Goal: Information Seeking & Learning: Learn about a topic

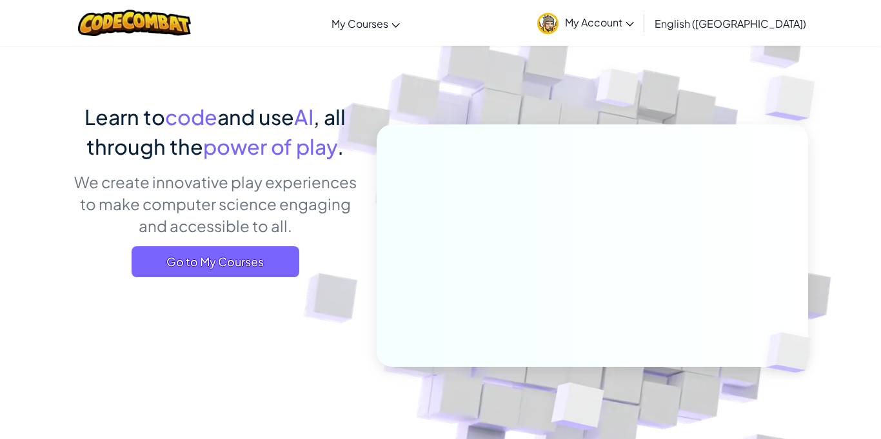
scroll to position [51, 0]
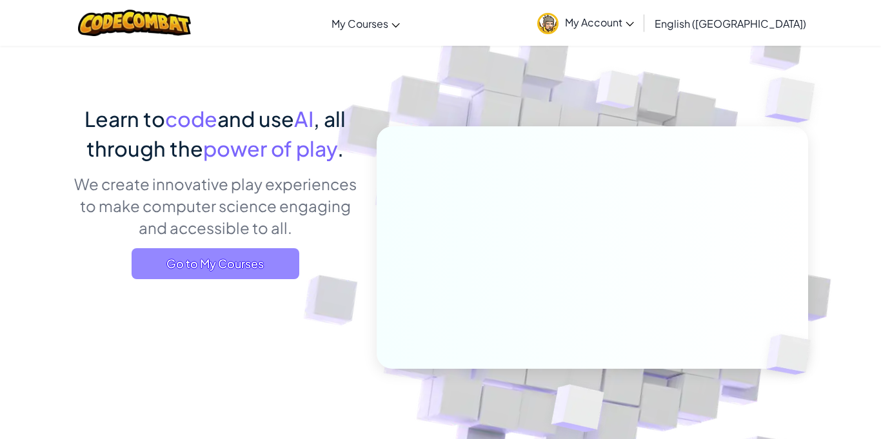
click at [237, 275] on span "Go to My Courses" at bounding box center [216, 263] width 168 height 31
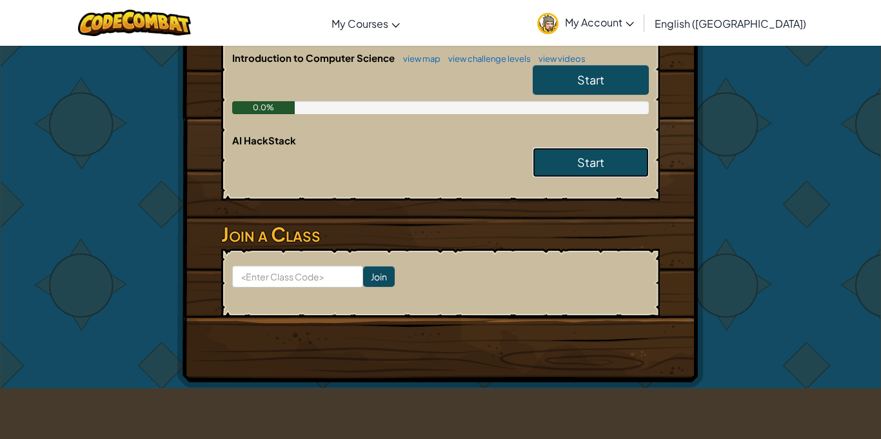
click at [589, 155] on span "Start" at bounding box center [590, 162] width 27 height 15
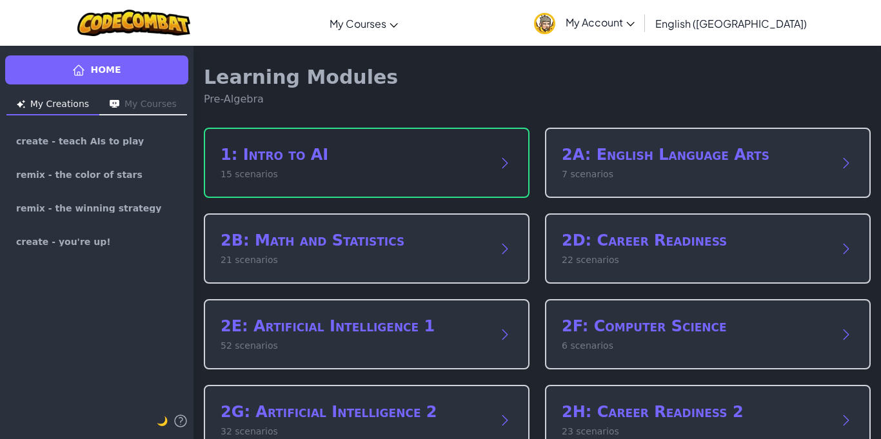
click at [390, 181] on p "15 scenarios" at bounding box center [353, 175] width 266 height 14
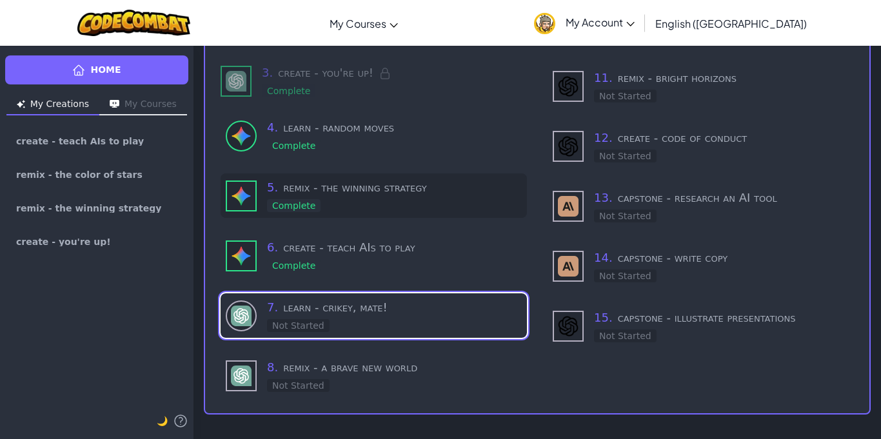
scroll to position [191, 0]
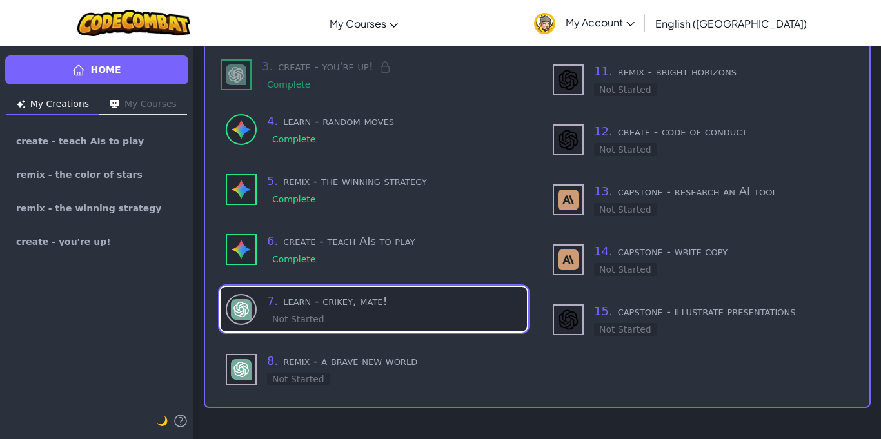
click at [398, 292] on h3 "7 . learn - [PERSON_NAME], mate!" at bounding box center [394, 301] width 255 height 18
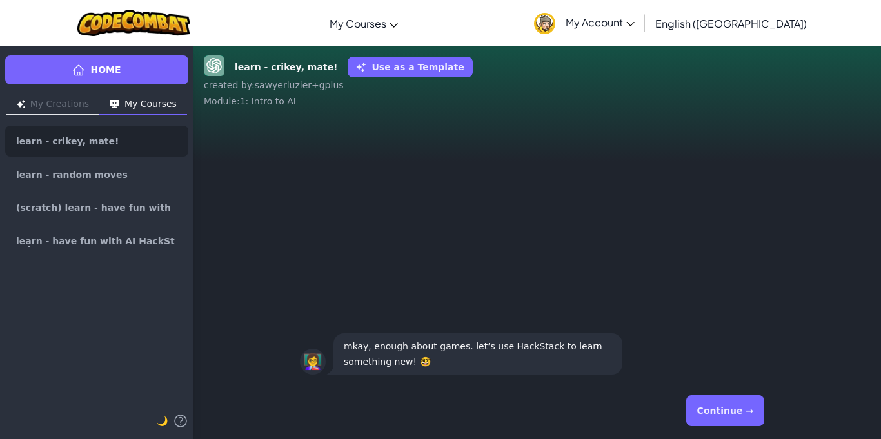
click at [695, 399] on button "Continue →" at bounding box center [725, 410] width 78 height 31
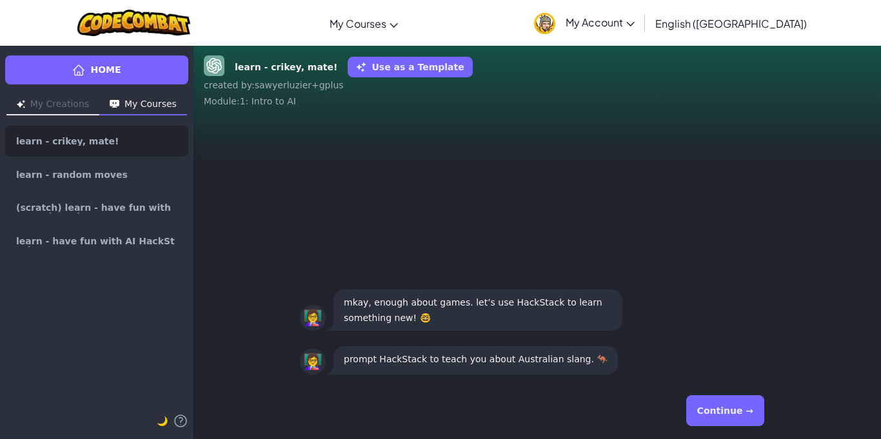
click at [707, 404] on button "Continue →" at bounding box center [725, 410] width 78 height 31
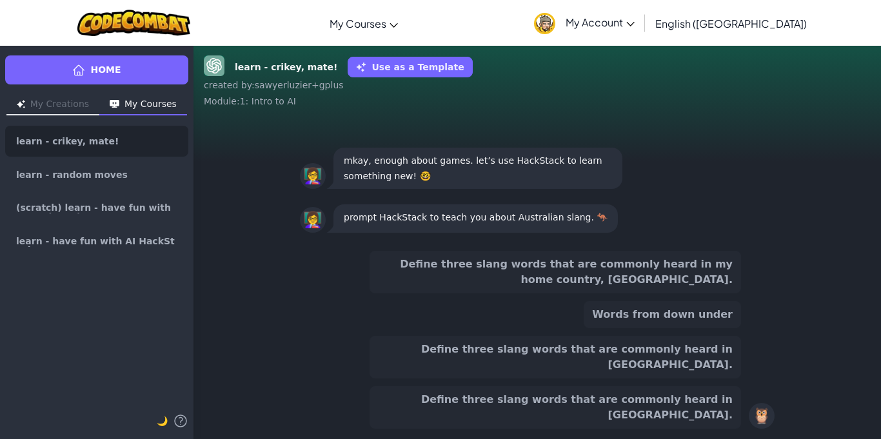
click at [703, 328] on button "Words from down under" at bounding box center [661, 314] width 157 height 27
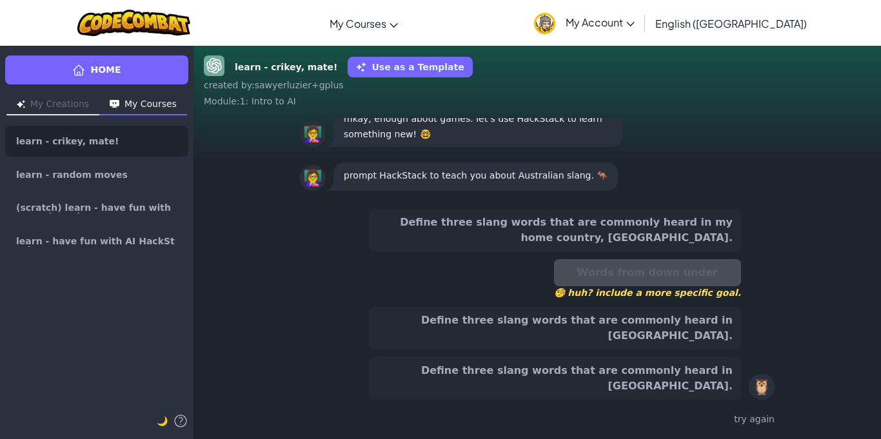
click at [701, 349] on button "Define three slang words that are commonly heard in [GEOGRAPHIC_DATA]." at bounding box center [554, 328] width 371 height 43
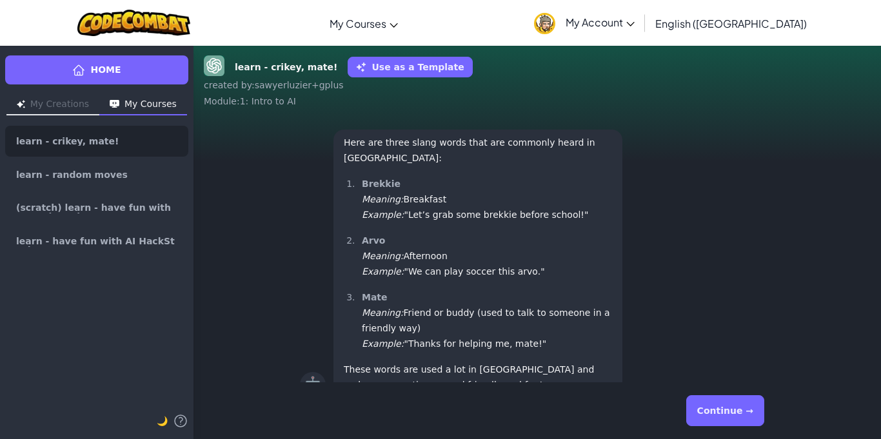
scroll to position [1, 0]
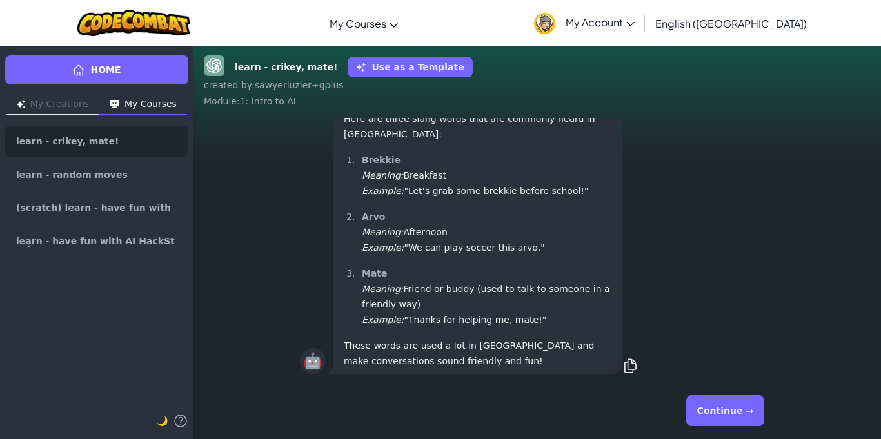
click at [730, 409] on button "Continue →" at bounding box center [725, 410] width 78 height 31
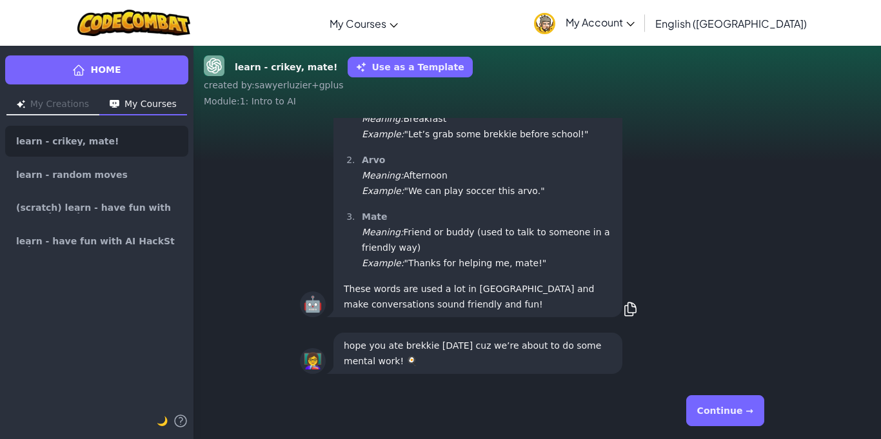
drag, startPoint x: 714, startPoint y: 409, endPoint x: 690, endPoint y: 413, distance: 24.7
click at [705, 407] on button "Continue →" at bounding box center [725, 410] width 78 height 31
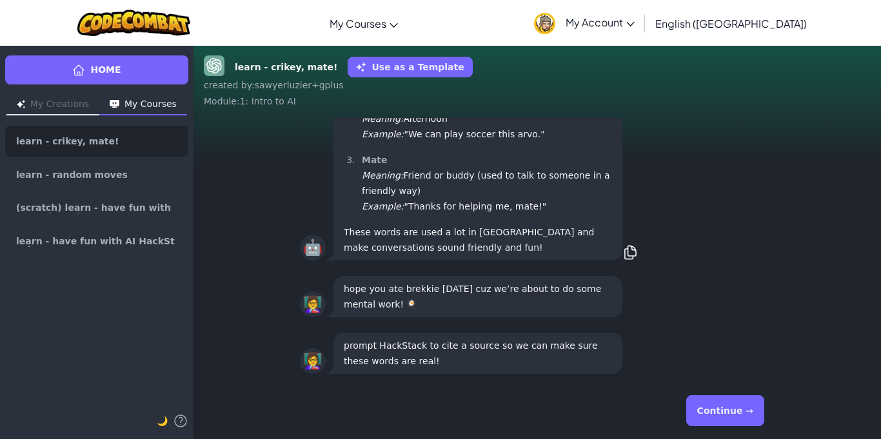
click at [712, 407] on button "Continue →" at bounding box center [725, 410] width 78 height 31
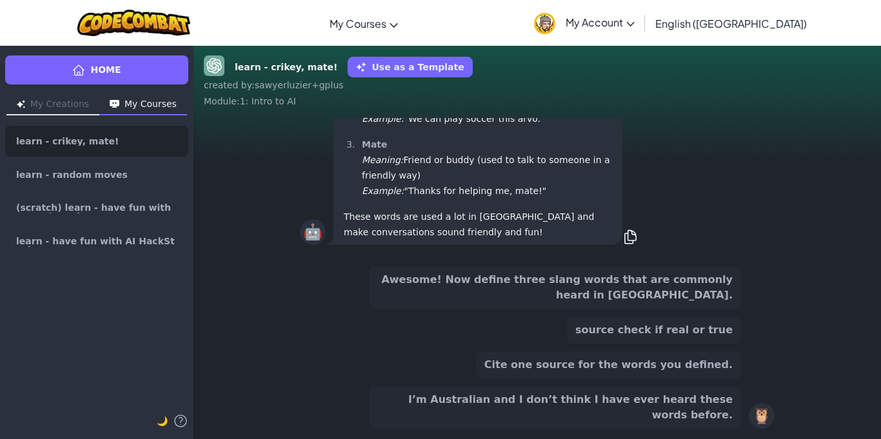
scroll to position [-110, 0]
click at [648, 309] on button "Awesome! Now define three slang words that are commonly heard in [GEOGRAPHIC_DA…" at bounding box center [554, 287] width 371 height 43
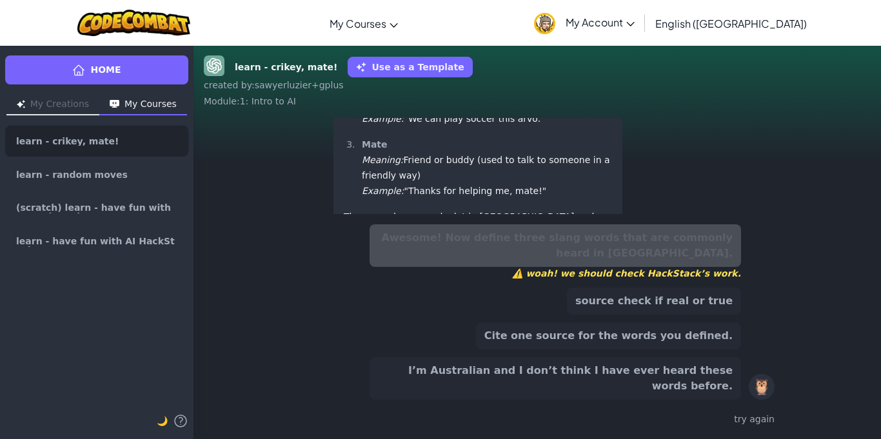
click at [648, 315] on button "source check if real or true" at bounding box center [654, 301] width 174 height 27
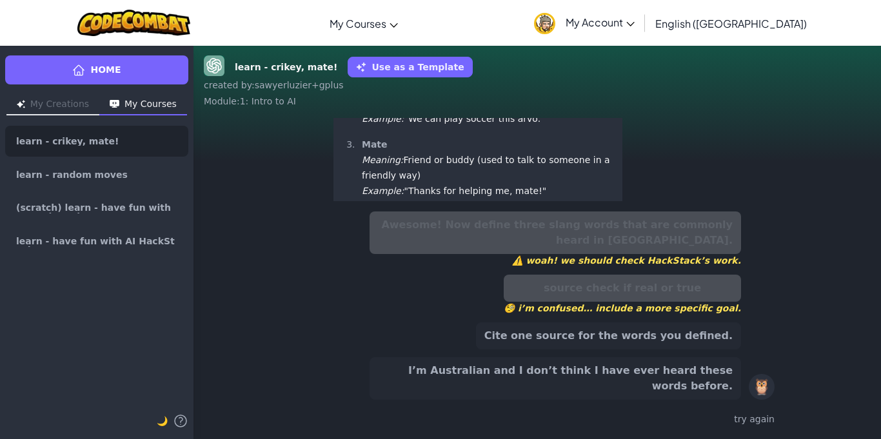
click at [651, 334] on div "Awesome! Now define three slang words that are commonly heard in [GEOGRAPHIC_DA…" at bounding box center [554, 305] width 371 height 188
click at [647, 338] on div "Awesome! Now define three slang words that are commonly heard in [GEOGRAPHIC_DA…" at bounding box center [554, 305] width 371 height 188
click at [647, 345] on button "Cite one source for the words you defined." at bounding box center [608, 335] width 265 height 27
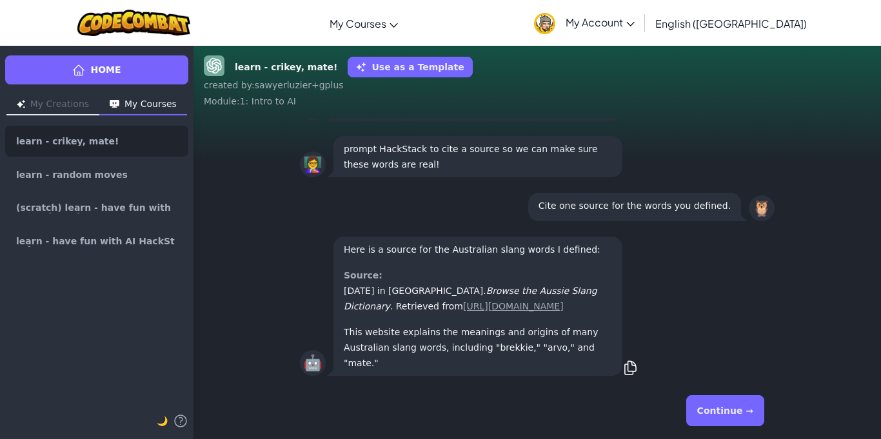
scroll to position [1, 0]
drag, startPoint x: 692, startPoint y: 402, endPoint x: 703, endPoint y: 409, distance: 13.6
click at [701, 408] on div "Continue →" at bounding box center [537, 410] width 474 height 46
click at [711, 416] on button "Continue →" at bounding box center [725, 410] width 78 height 31
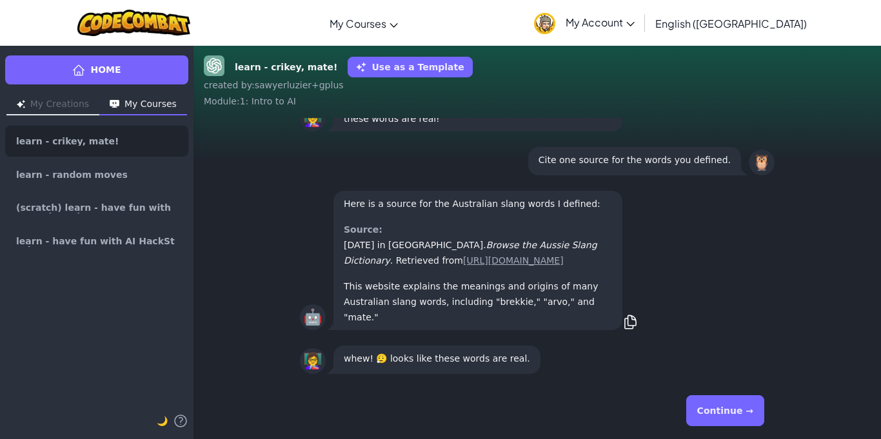
click at [725, 410] on button "Continue →" at bounding box center [725, 410] width 78 height 31
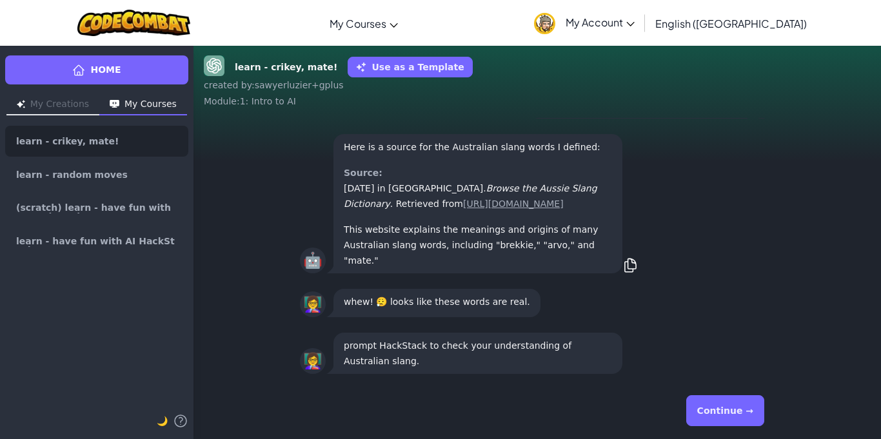
click at [725, 410] on button "Continue →" at bounding box center [725, 410] width 78 height 31
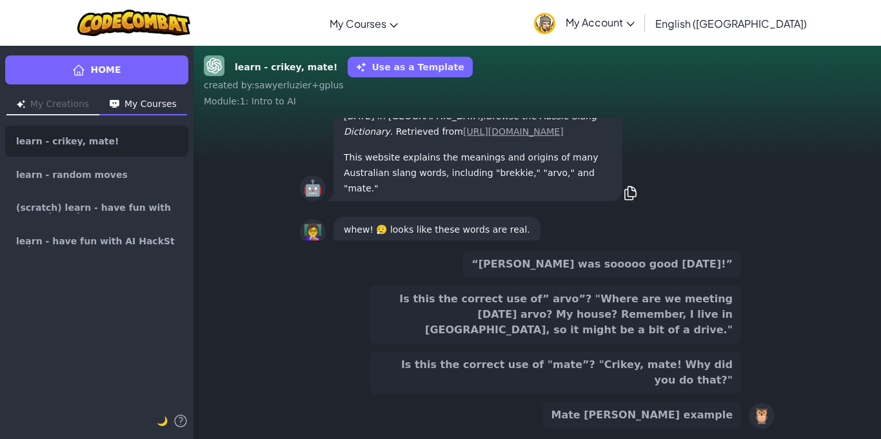
scroll to position [-126, 0]
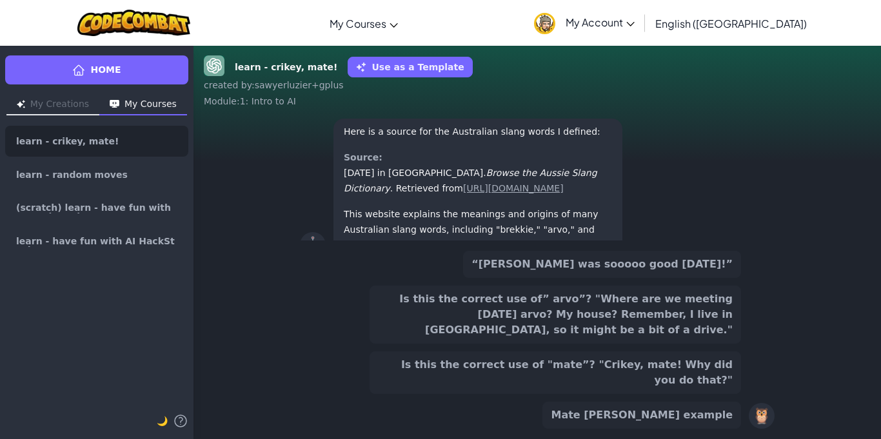
click at [684, 268] on button "“[PERSON_NAME] was sooooo good [DATE]!”" at bounding box center [602, 264] width 278 height 27
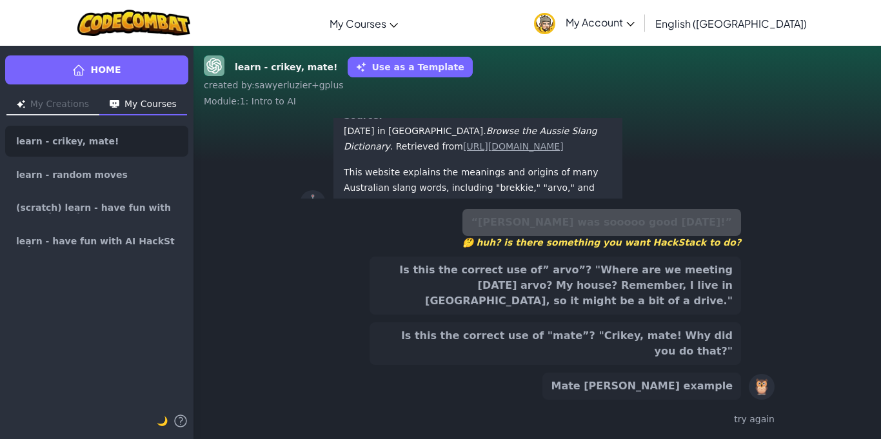
scroll to position [-168, 0]
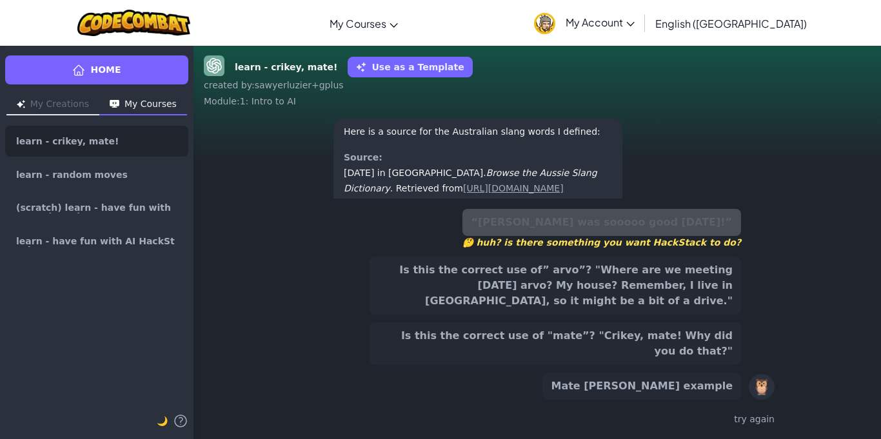
click at [695, 353] on button "Is this the correct use of "mate”? "Crikey, mate! Why did you do that?"" at bounding box center [554, 343] width 371 height 43
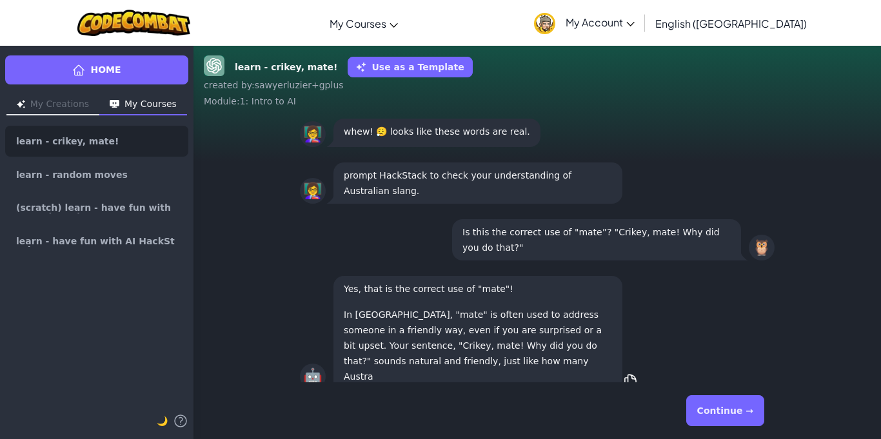
scroll to position [-41, 0]
click at [731, 405] on button "Continue →" at bounding box center [725, 410] width 78 height 31
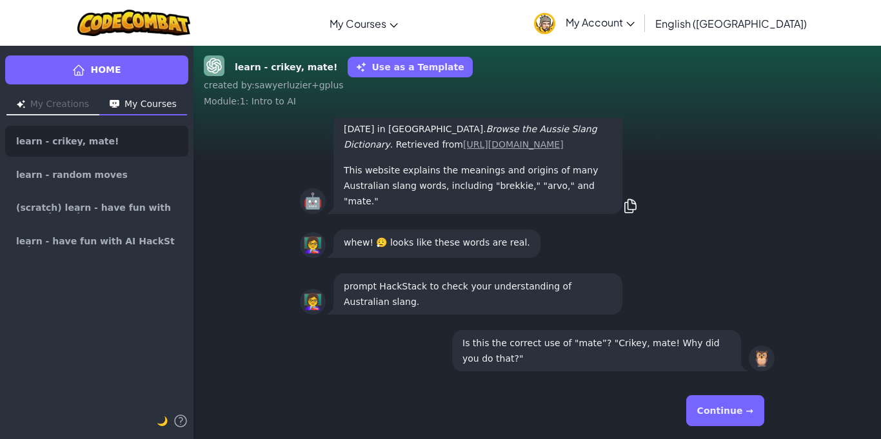
scroll to position [1, 0]
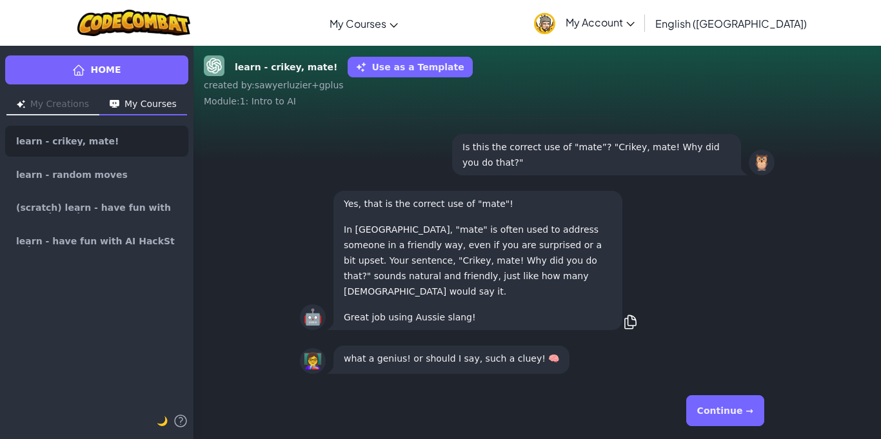
click at [728, 403] on button "Continue →" at bounding box center [725, 410] width 78 height 31
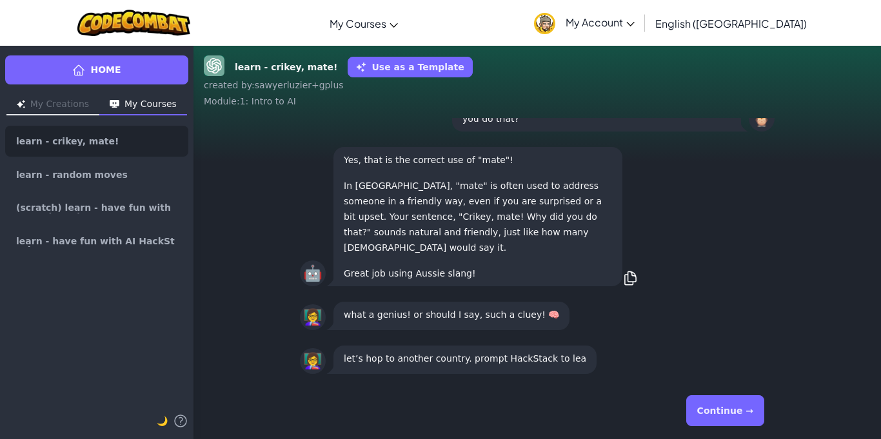
scroll to position [-12, 0]
click at [737, 420] on button "Continue →" at bounding box center [725, 410] width 78 height 31
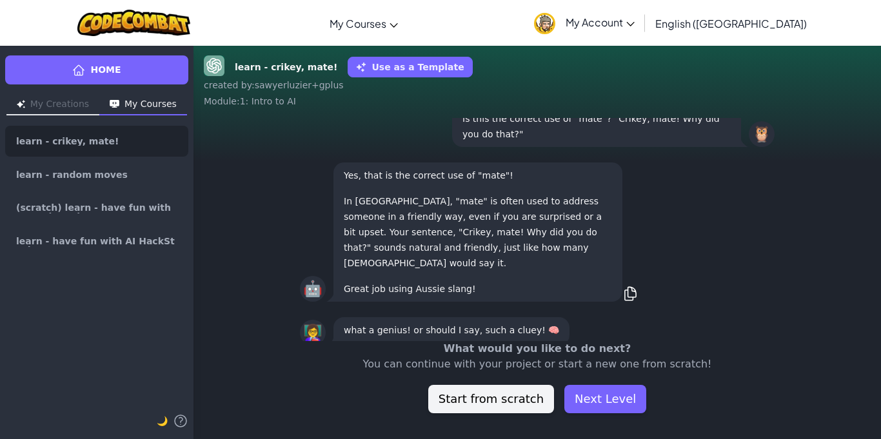
scroll to position [1, 0]
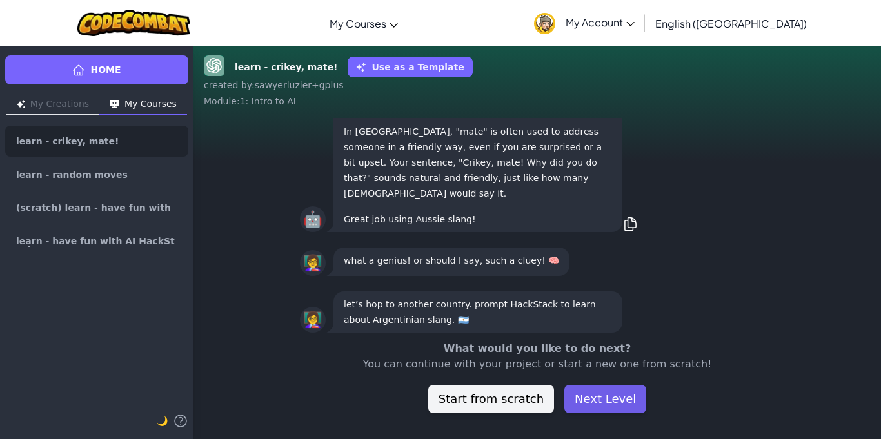
click at [586, 405] on button "Next Level" at bounding box center [605, 399] width 82 height 28
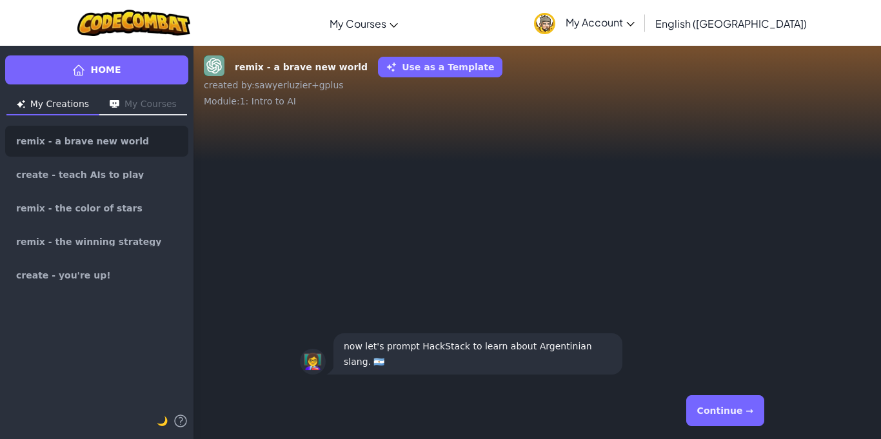
click at [728, 402] on button "Continue →" at bounding box center [725, 410] width 78 height 31
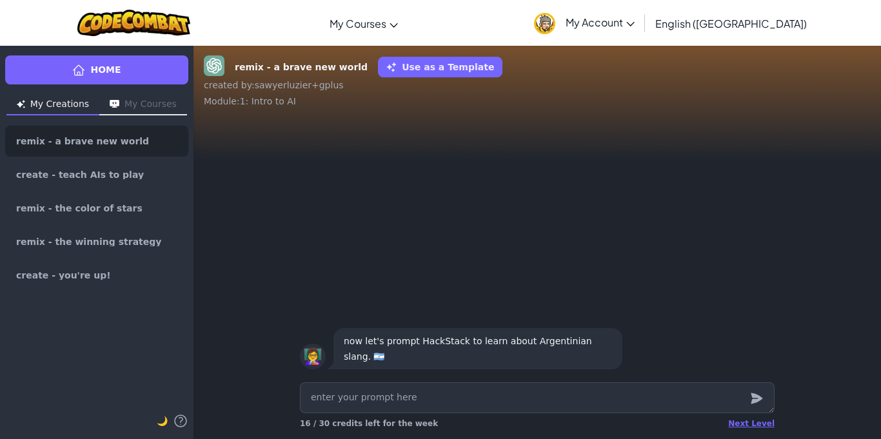
type textarea "x"
type textarea "h"
type textarea "x"
type textarea "ho"
type textarea "x"
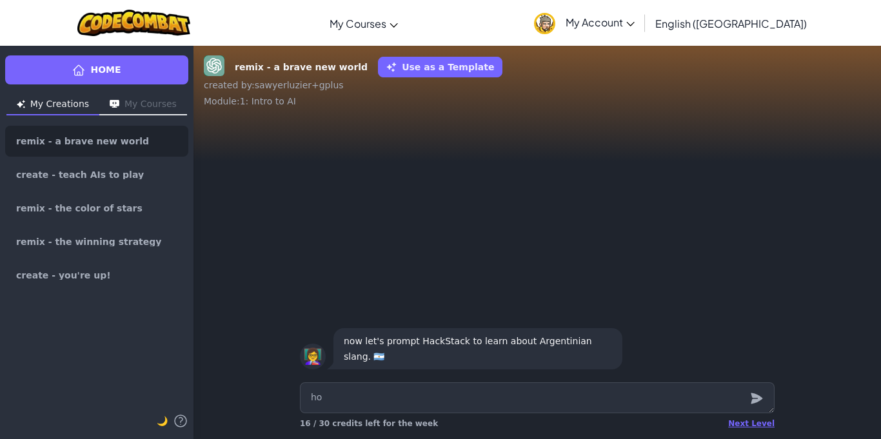
type textarea "how"
type textarea "x"
type textarea "how"
type textarea "x"
type textarea "how d"
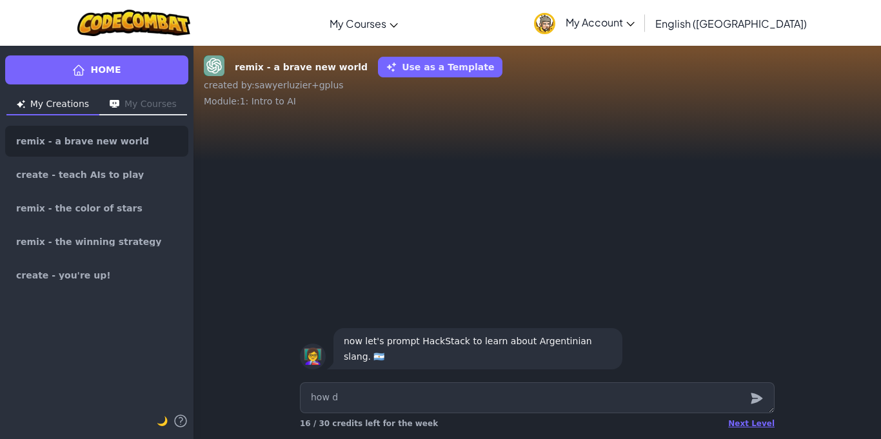
type textarea "x"
type textarea "how do"
type textarea "x"
type textarea "how do"
type textarea "x"
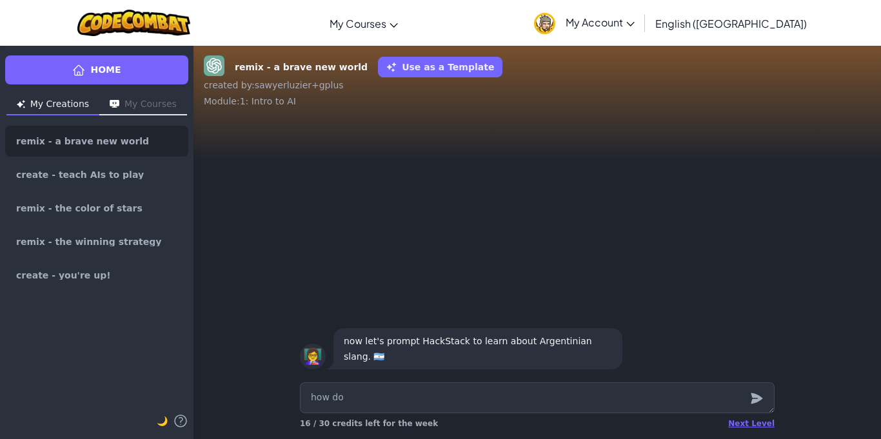
type textarea "how do y"
type textarea "x"
type textarea "how do yo"
type textarea "x"
type textarea "how do you"
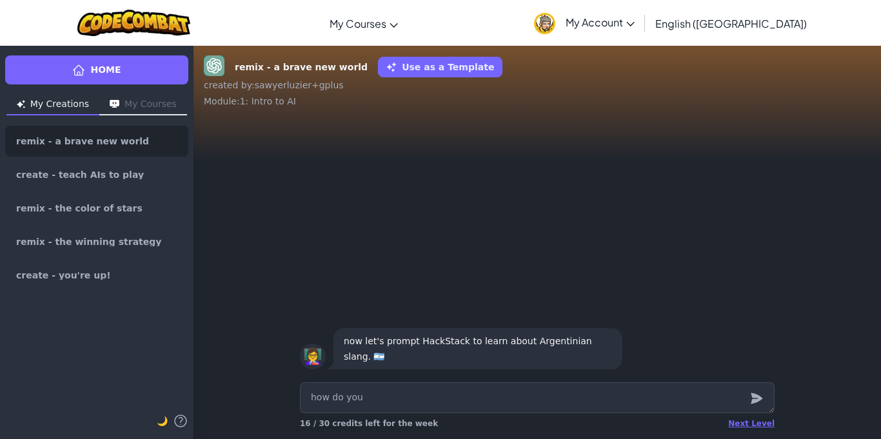
type textarea "x"
type textarea "how do you"
type textarea "x"
type textarea "how do you s"
type textarea "x"
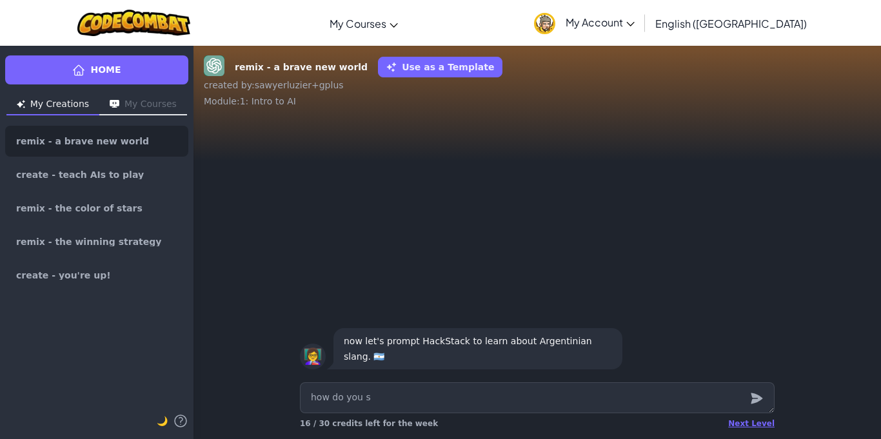
type textarea "how do you sa"
type textarea "x"
type textarea "how do you say"
type textarea "x"
type textarea "how do you say"
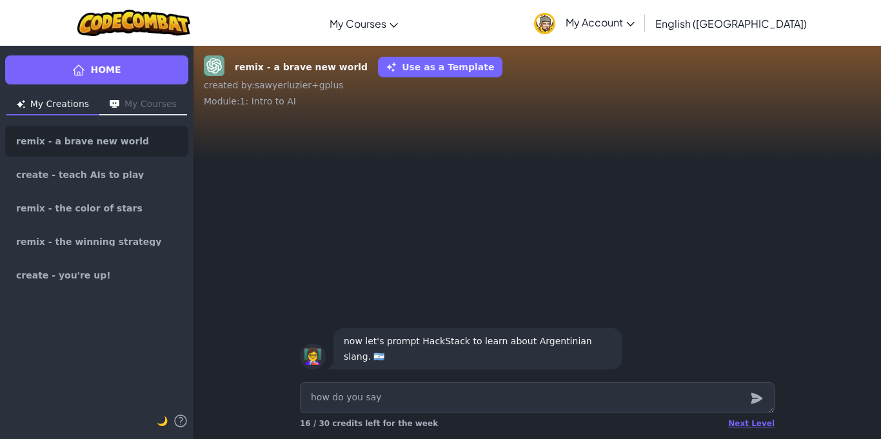
type textarea "x"
type textarea "how do you say 6"
type textarea "x"
type textarea "how do you say 67"
type textarea "x"
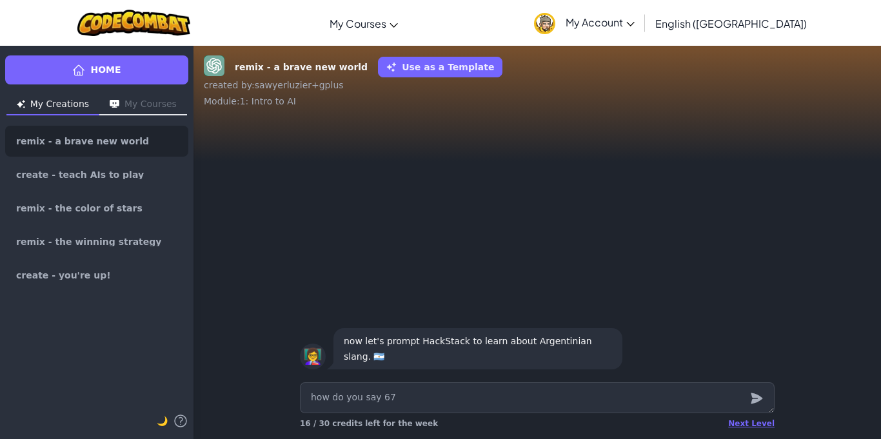
type textarea "how do you say 67"
type textarea "x"
type textarea "how do you say 67 i"
type textarea "x"
type textarea "how do you say 67 in"
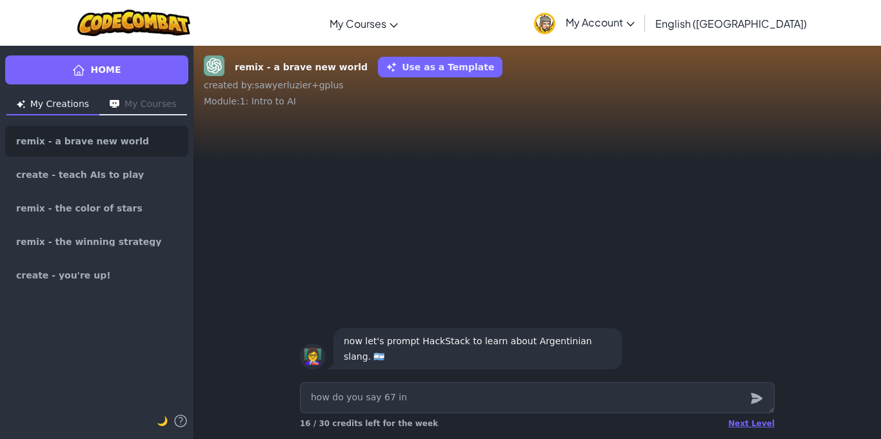
type textarea "x"
type textarea "how do you say 67 in"
type textarea "x"
type textarea "how do you say 67 in a"
type textarea "x"
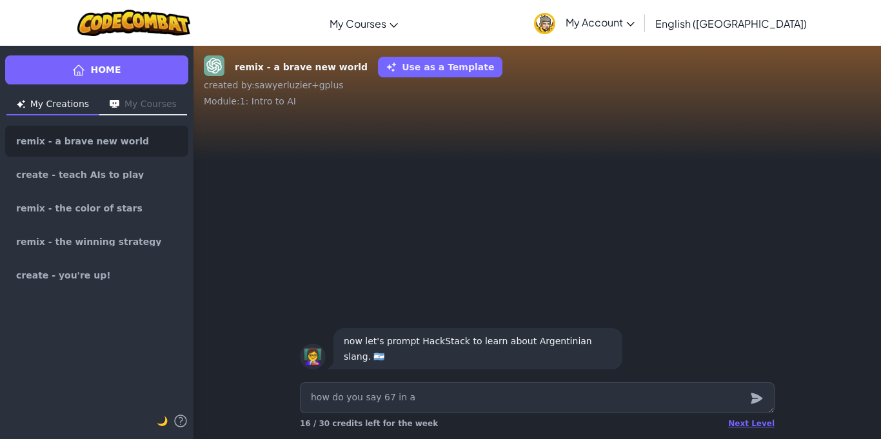
type textarea "how do you say 67 in ar"
type textarea "x"
type textarea "how do you say 67 in [GEOGRAPHIC_DATA]"
type textarea "x"
type textarea "how do you say 67 in [GEOGRAPHIC_DATA]"
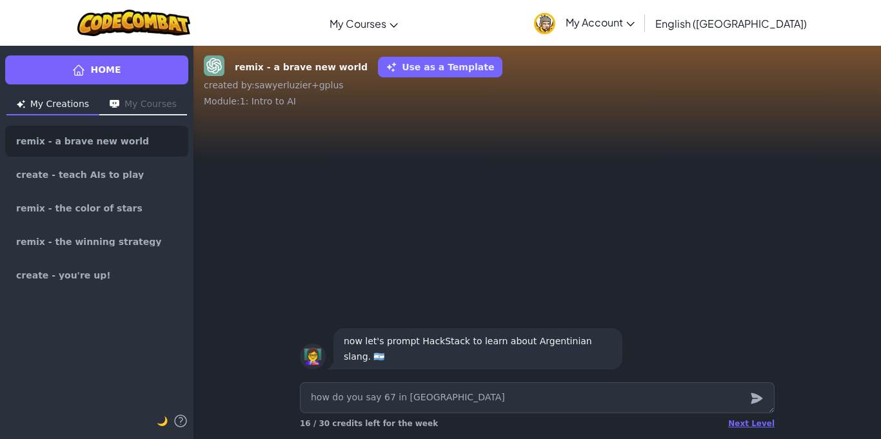
type textarea "x"
type textarea "how do you say 67 in [GEOGRAPHIC_DATA]"
type textarea "x"
type textarea "how do you say 67 in argent"
type textarea "x"
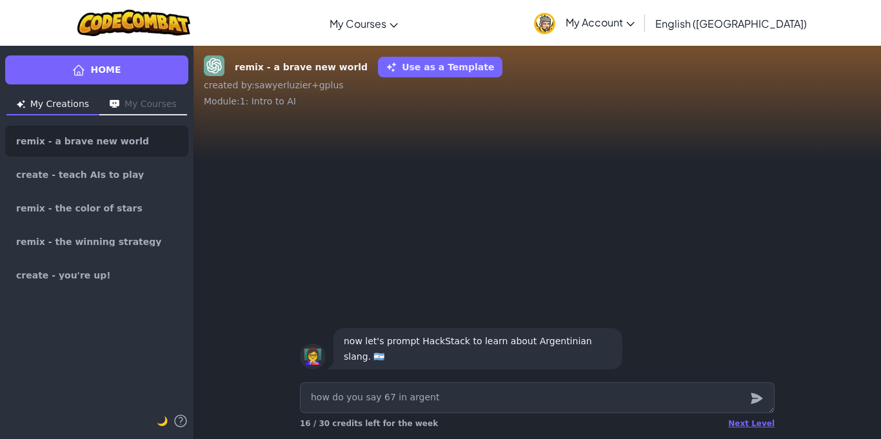
type textarea "how do you say 67 in [GEOGRAPHIC_DATA]"
type textarea "x"
type textarea "how do you say 67 in [GEOGRAPHIC_DATA]"
type textarea "x"
type textarea "how do you say 67 in [GEOGRAPHIC_DATA]"
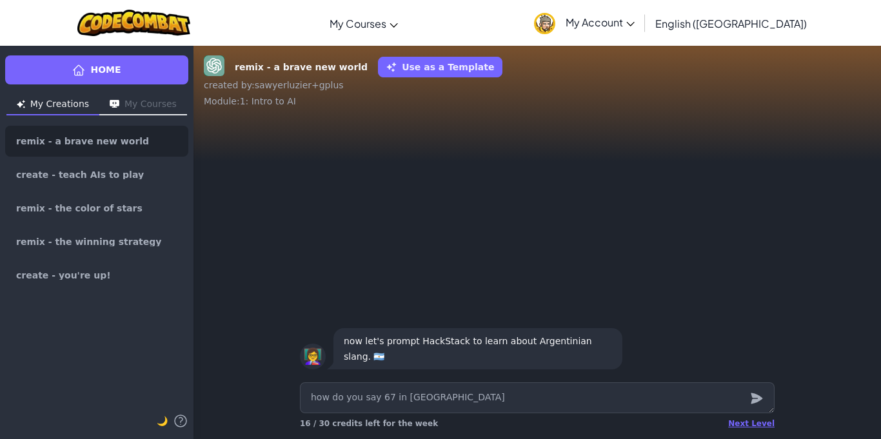
type textarea "x"
type textarea "how do you say 67 in [GEOGRAPHIC_DATA]"
type textarea "x"
type textarea "how do you say 67 in argentinian"
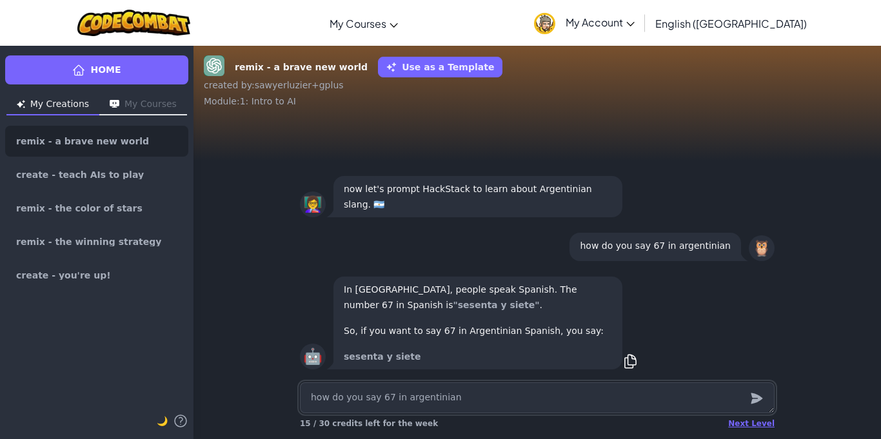
type textarea "x"
type textarea "s"
type textarea "x"
type textarea "sk"
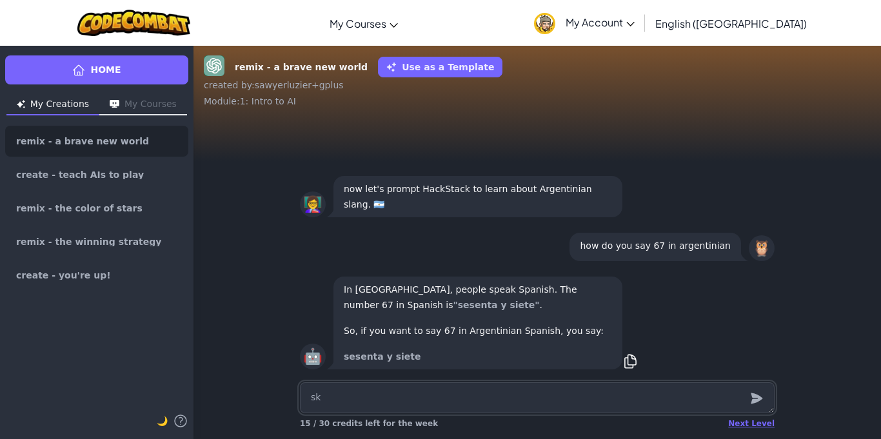
type textarea "x"
type textarea "ski"
type textarea "x"
type textarea "skib"
type textarea "x"
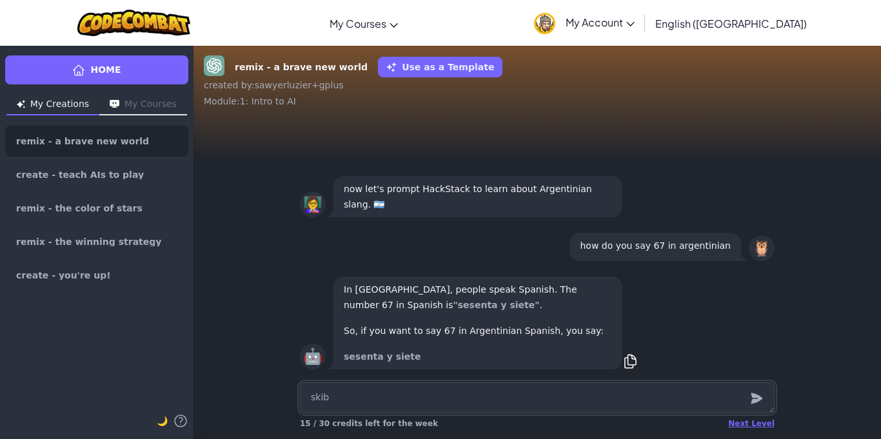
type textarea "skibi"
type textarea "x"
type textarea "skibid"
type textarea "x"
type textarea "skibidi"
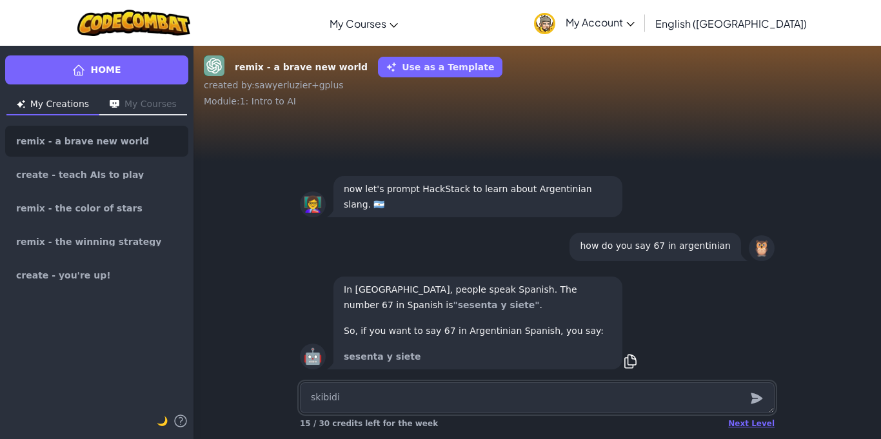
type textarea "x"
type textarea "skibidi"
type textarea "x"
type textarea "skibidi t"
type textarea "x"
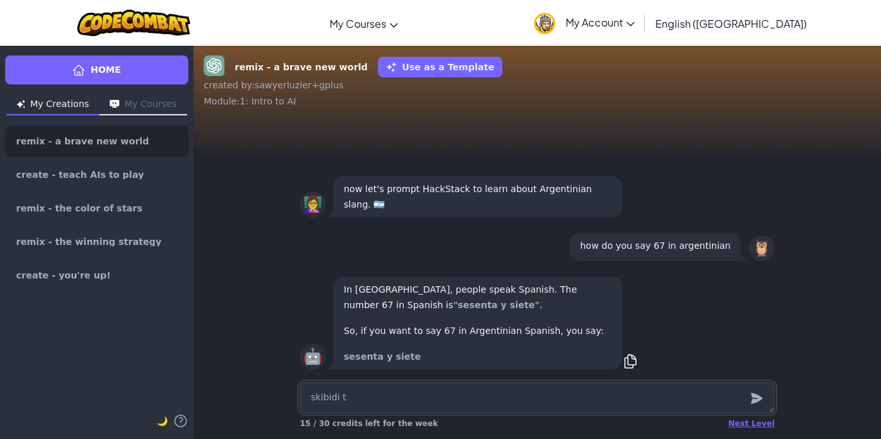
type textarea "skibidi to"
type textarea "x"
type textarea "skibidi toi"
type textarea "x"
type textarea "skibidi toil"
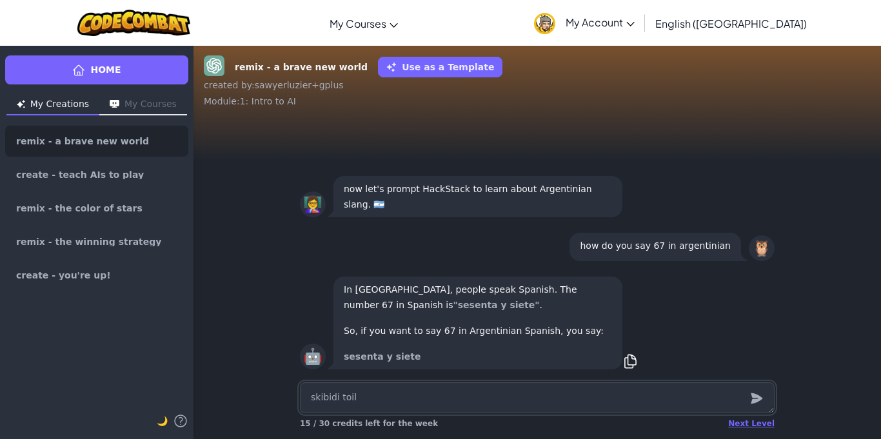
type textarea "x"
type textarea "skibidi toile"
type textarea "x"
type textarea "skibidi toiler"
type textarea "x"
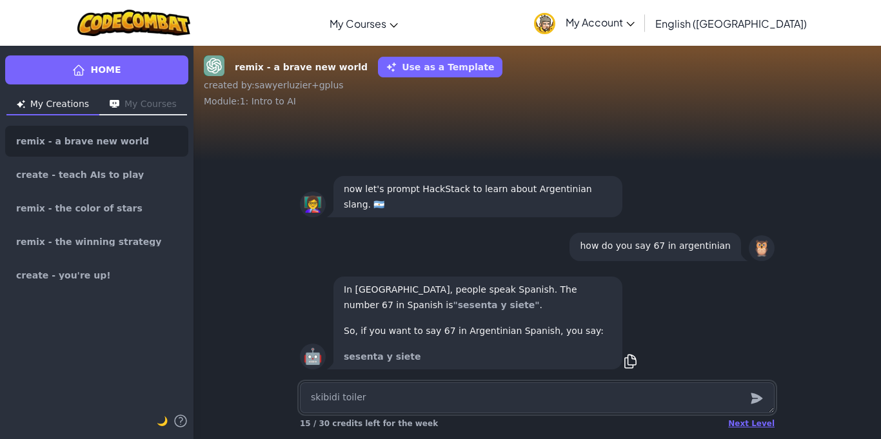
type textarea "skibidi toiler"
type textarea "x"
type textarea "skibidi toiler"
type textarea "x"
type textarea "skibidi toile"
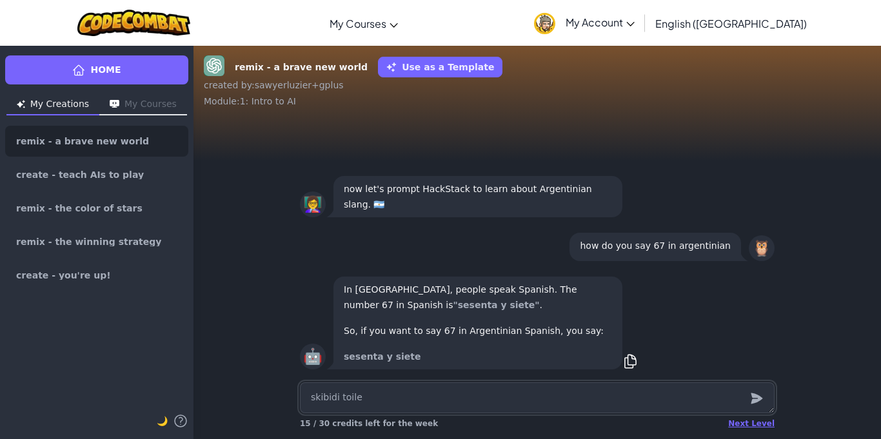
type textarea "x"
type textarea "skibidi toilet"
click at [311, 397] on textarea "skibidi toilet" at bounding box center [537, 397] width 474 height 31
type textarea "x"
type textarea "hskibidi toilet"
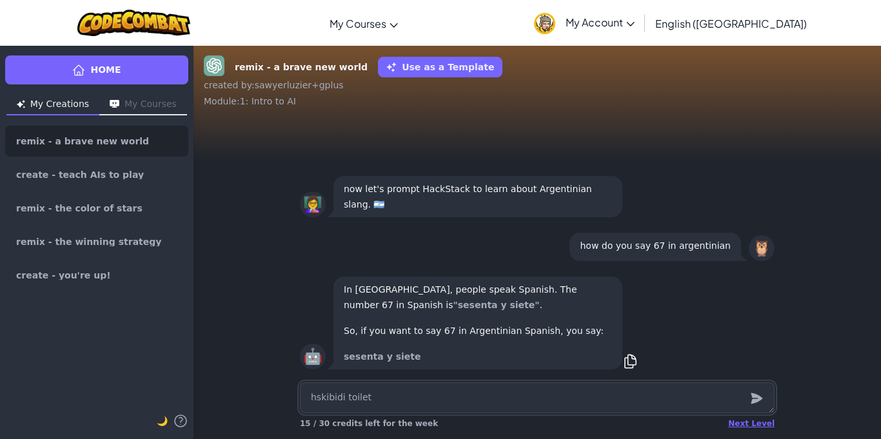
type textarea "x"
type textarea "hoskibidi toilet"
type textarea "x"
type textarea "howskibidi toilet"
type textarea "x"
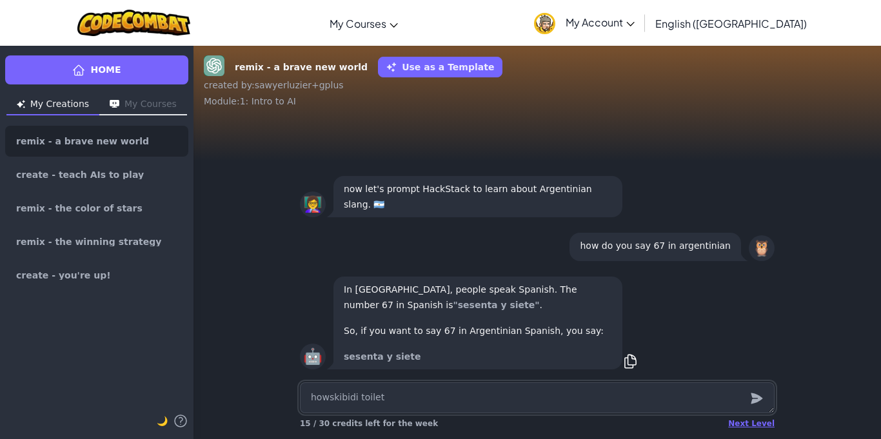
type textarea "how skibidi toilet"
type textarea "x"
type textarea "how dskibidi toilet"
type textarea "x"
type textarea "how doskibidi toilet"
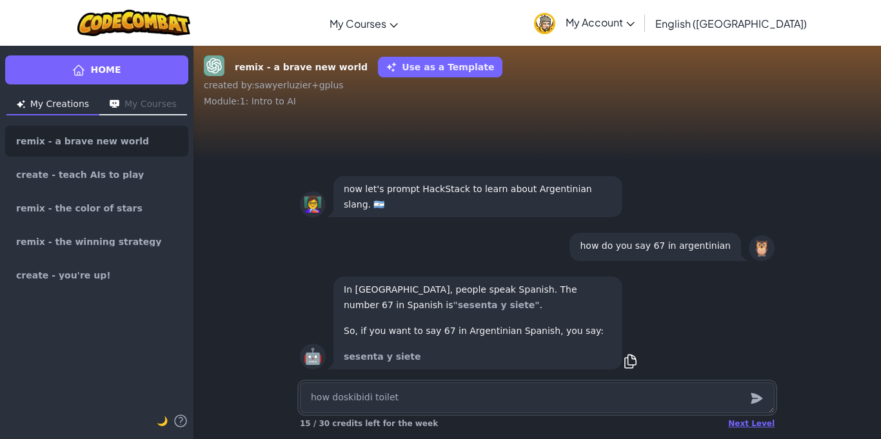
type textarea "x"
type textarea "how do skibidi toilet"
type textarea "x"
type textarea "how do yskibidi toilet"
type textarea "x"
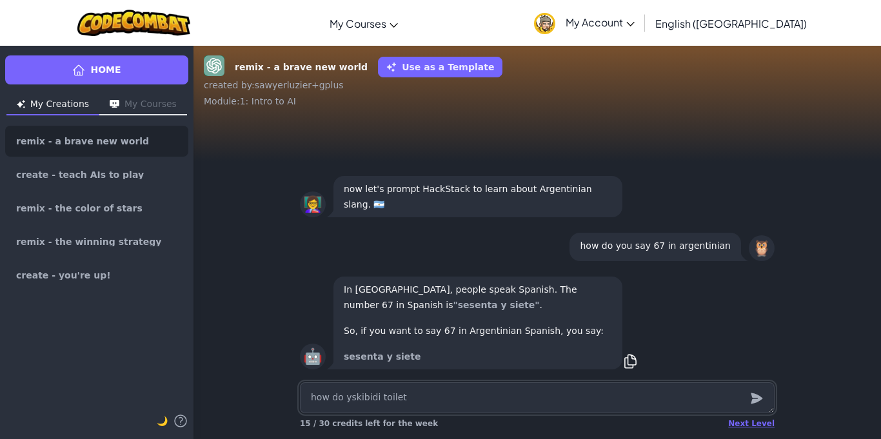
type textarea "how do yoskibidi toilet"
type textarea "x"
type textarea "how do youskibidi toilet"
type textarea "x"
type textarea "how do you skibidi toilet"
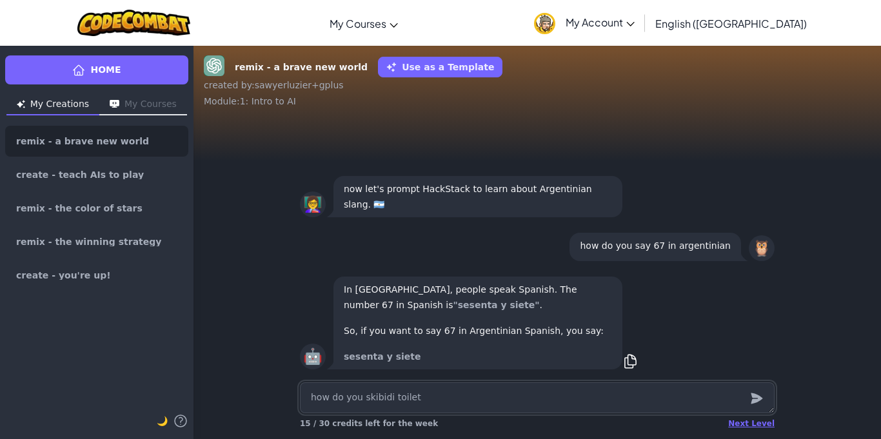
type textarea "x"
type textarea "how do you sskibidi toilet"
type textarea "x"
type textarea "how do you saskibidi toilet"
type textarea "x"
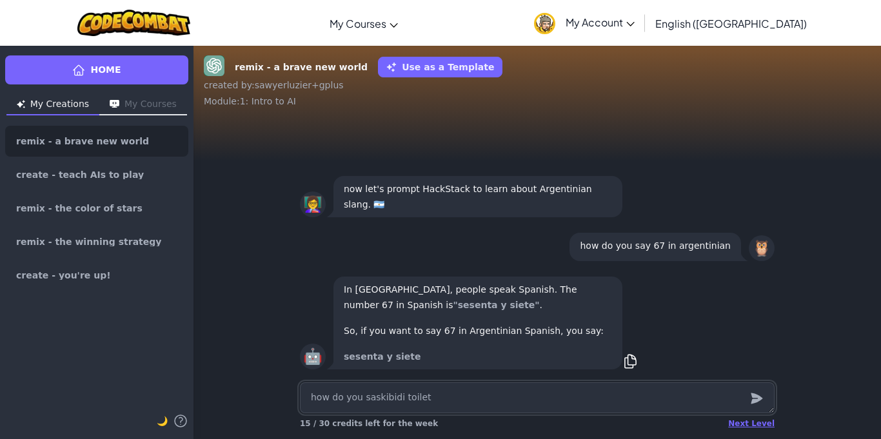
type textarea "how do you sayskibidi toilet"
type textarea "x"
type textarea "how do you say skibidi toilet"
click at [440, 391] on textarea "how do you say skibidi toilet" at bounding box center [537, 397] width 474 height 31
type textarea "x"
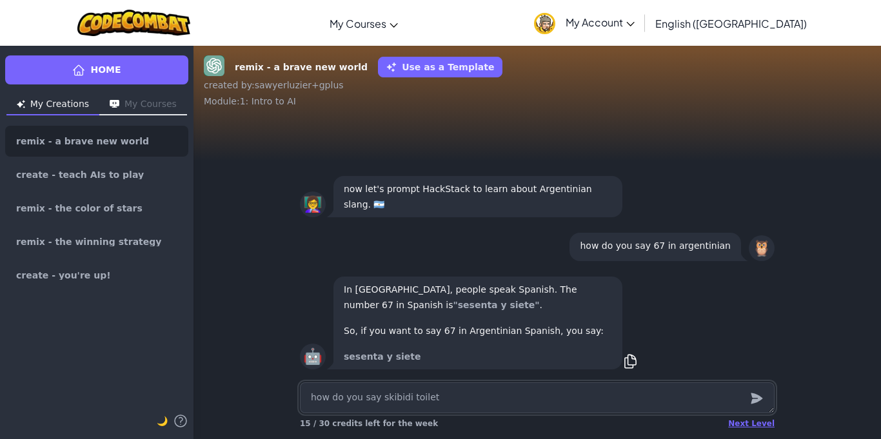
type textarea "how do you say skibidi toilet"
type textarea "x"
type textarea "how do you say skibidi toilet i"
type textarea "x"
type textarea "how do you say skibidi toilet in"
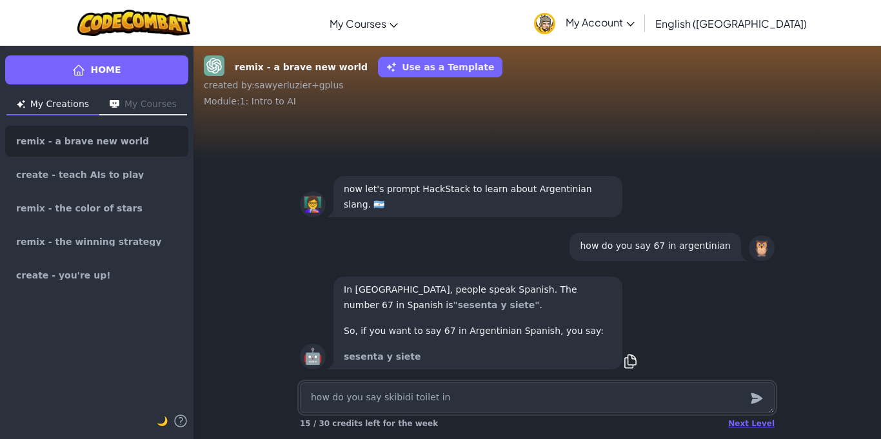
type textarea "x"
type textarea "how do you say skibidi toilet in"
type textarea "x"
type textarea "how do you say skibidi toilet in a"
type textarea "x"
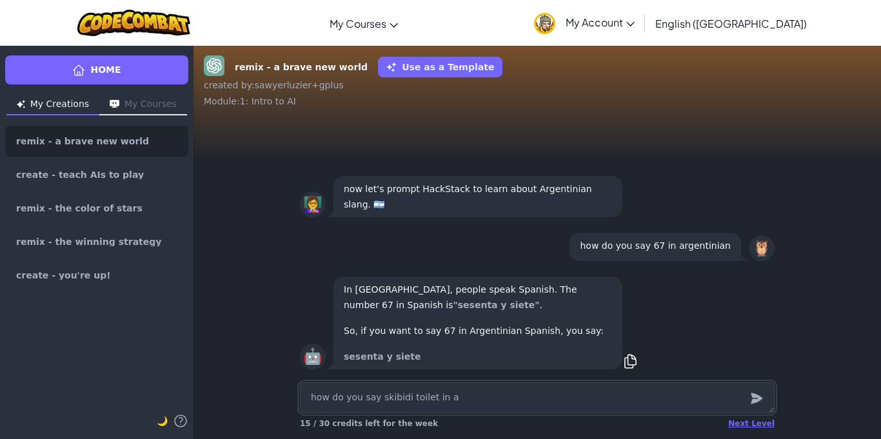
type textarea "how do you say skibidi toilet in ar"
type textarea "x"
type textarea "how do you say skibidi toilet in arg"
type textarea "x"
type textarea "how do you say skibidi toilet in arge"
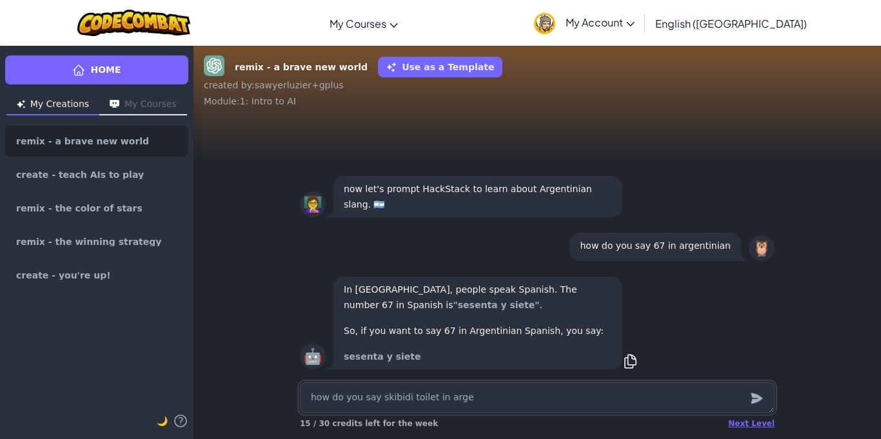
type textarea "x"
type textarea "how do you say skibidi toilet in [GEOGRAPHIC_DATA]"
type textarea "x"
type textarea "how do you say skibidi toilet in argent"
type textarea "x"
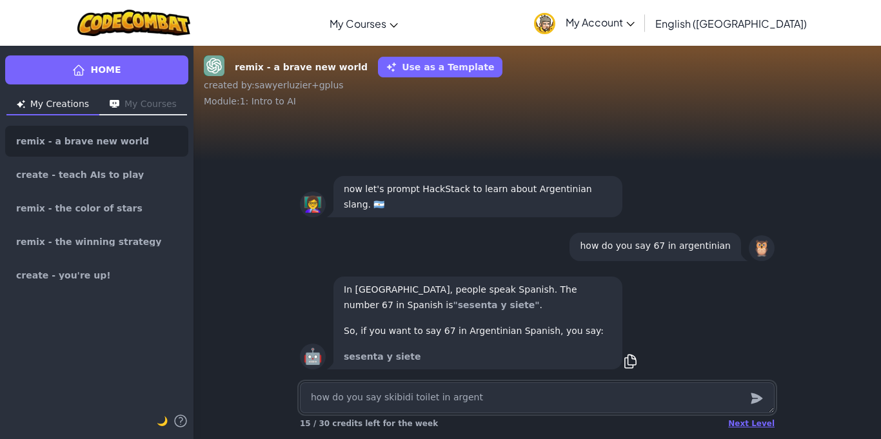
type textarea "how do you say skibidi toilet in [GEOGRAPHIC_DATA]"
type textarea "x"
type textarea "how do you say skibidi toilet in [GEOGRAPHIC_DATA]"
type textarea "x"
type textarea "how do you say skibidi toilet in [GEOGRAPHIC_DATA]"
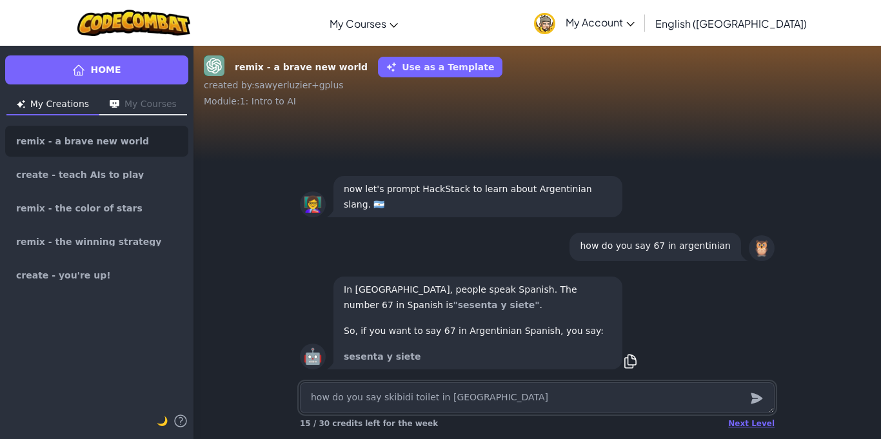
type textarea "x"
type textarea "how do you say skibidi toilet in [GEOGRAPHIC_DATA]"
type textarea "x"
type textarea "how do you say skibidi toilet in [GEOGRAPHIC_DATA]"
type textarea "x"
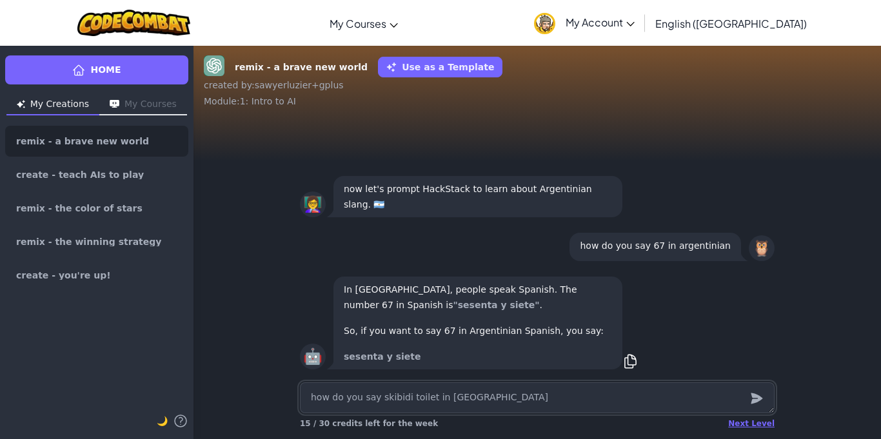
type textarea "how do you say skibidi toilet in [GEOGRAPHIC_DATA]"
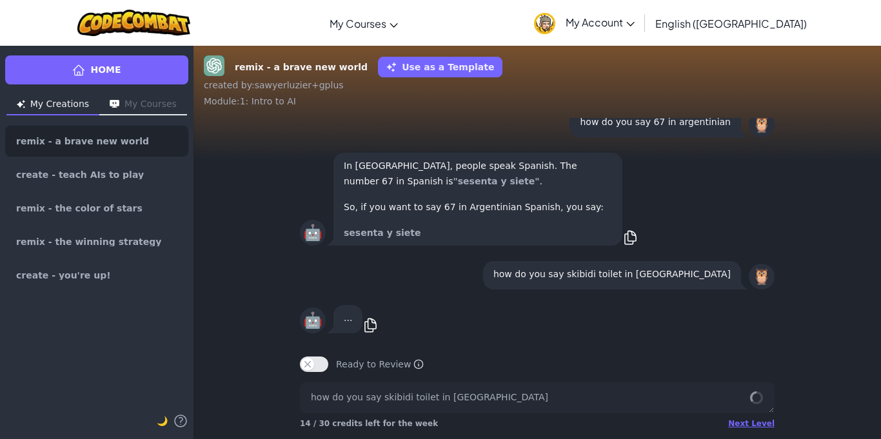
scroll to position [1, 0]
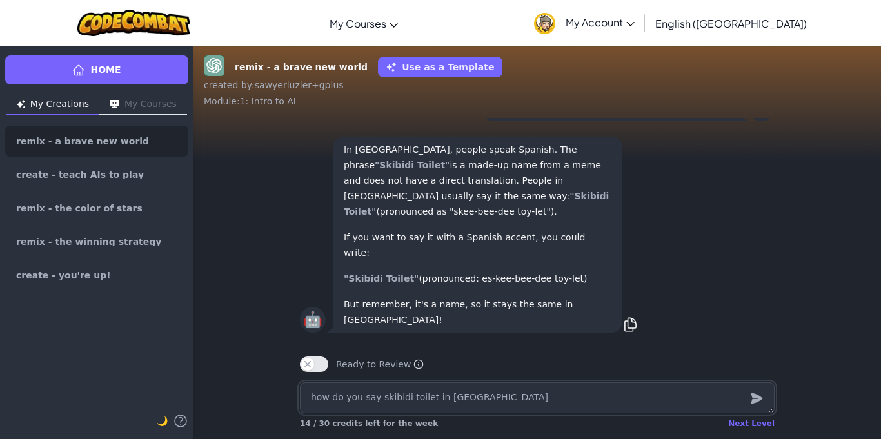
type textarea "x"
type textarea "t"
type textarea "x"
type textarea "te"
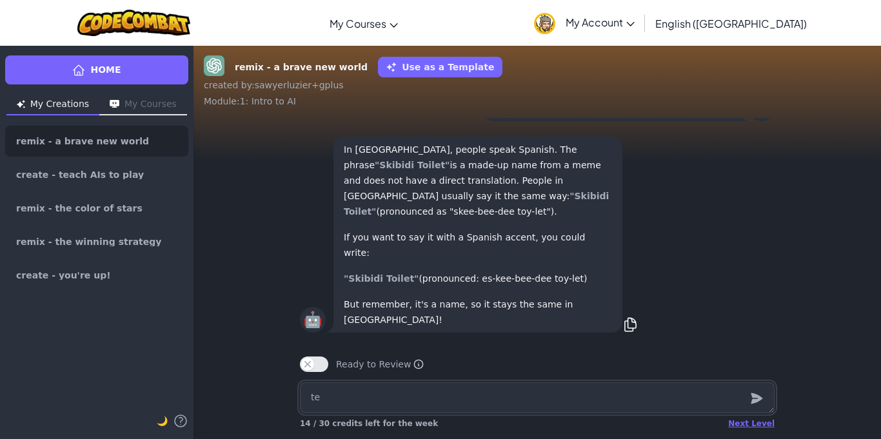
type textarea "x"
type textarea "tel"
type textarea "x"
type textarea "tell"
type textarea "x"
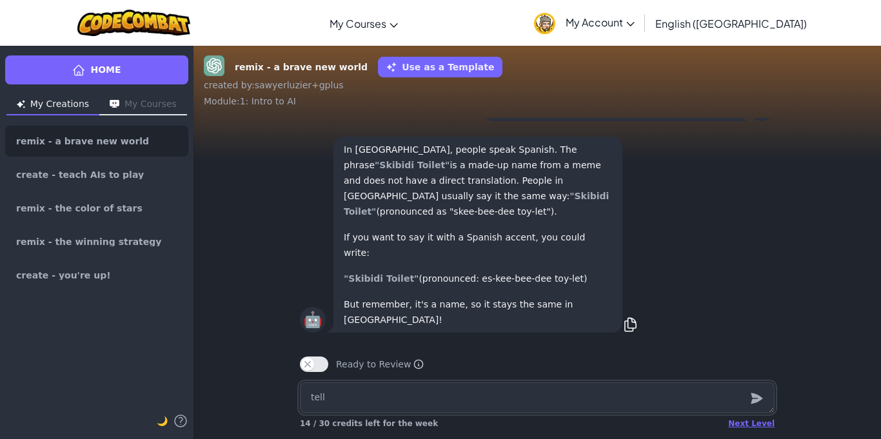
type textarea "tell"
type textarea "x"
type textarea "tell m"
type textarea "x"
type textarea "tell me"
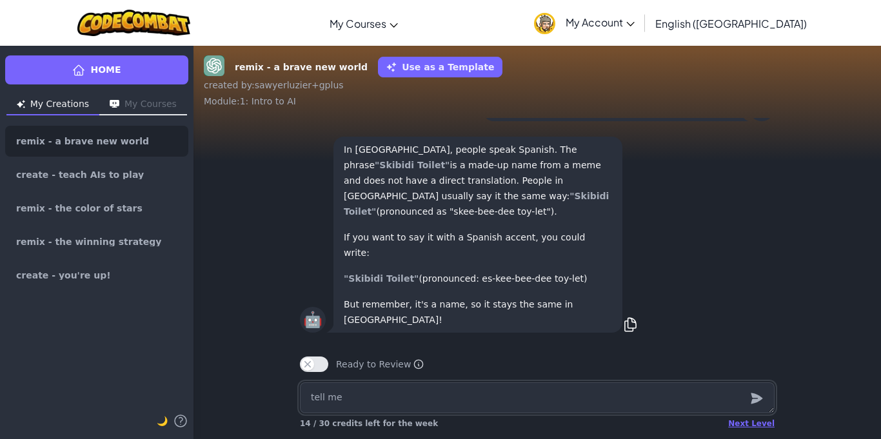
type textarea "x"
type textarea "tell me"
type textarea "x"
type textarea "tell me a"
type textarea "x"
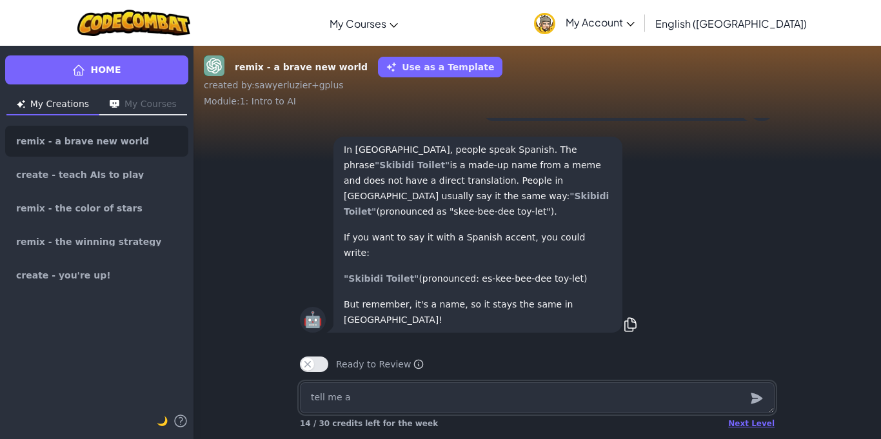
type textarea "tell me ar"
type textarea "x"
type textarea "tell me arg"
type textarea "x"
type textarea "tell me arge"
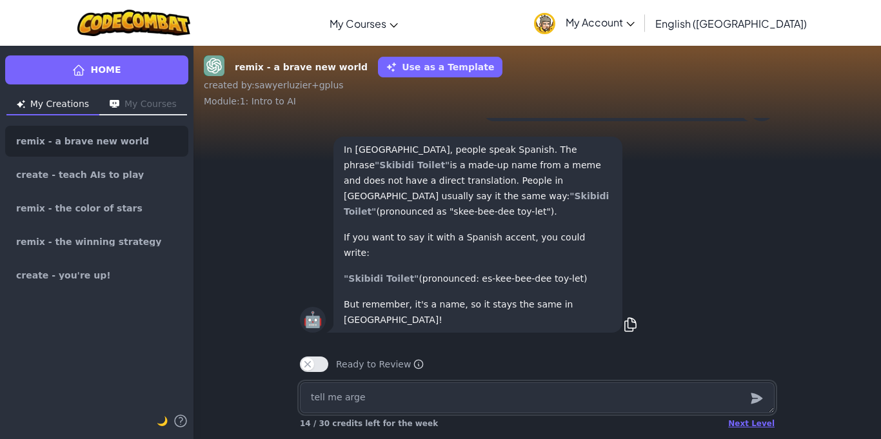
type textarea "x"
type textarea "tell me argen"
type textarea "x"
type textarea "tell me argent"
type textarea "x"
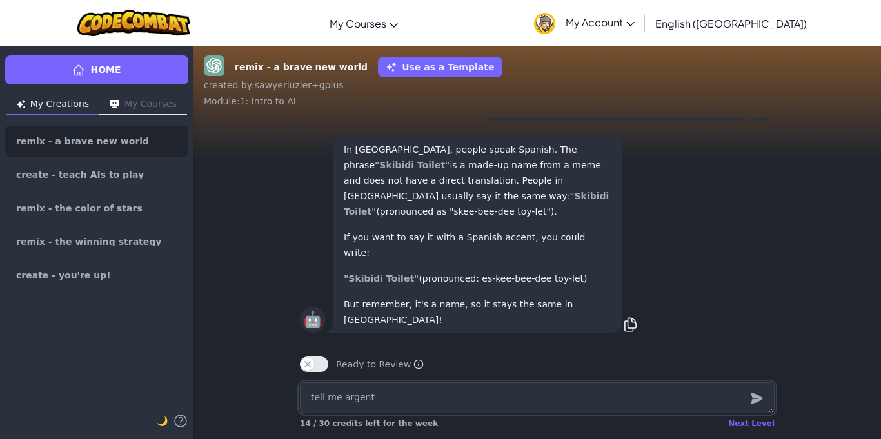
type textarea "tell me argenti"
type textarea "x"
type textarea "tell me argentin"
type textarea "x"
type textarea "tell me argentini"
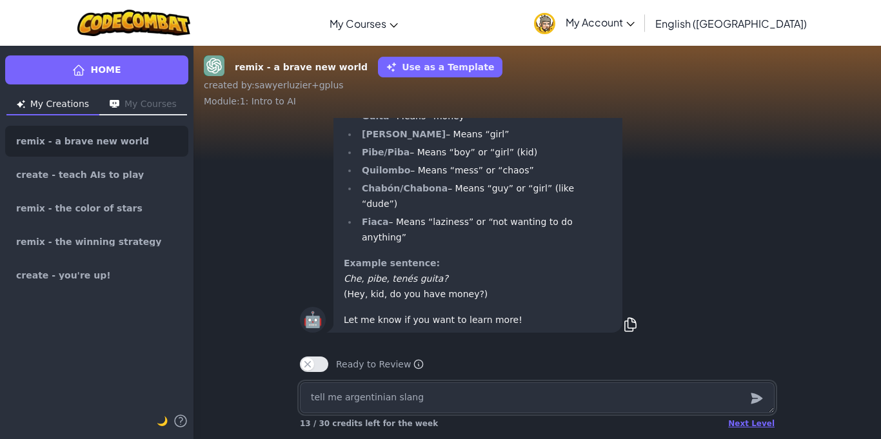
click at [471, 391] on textarea "tell me argentinian slang" at bounding box center [537, 397] width 474 height 31
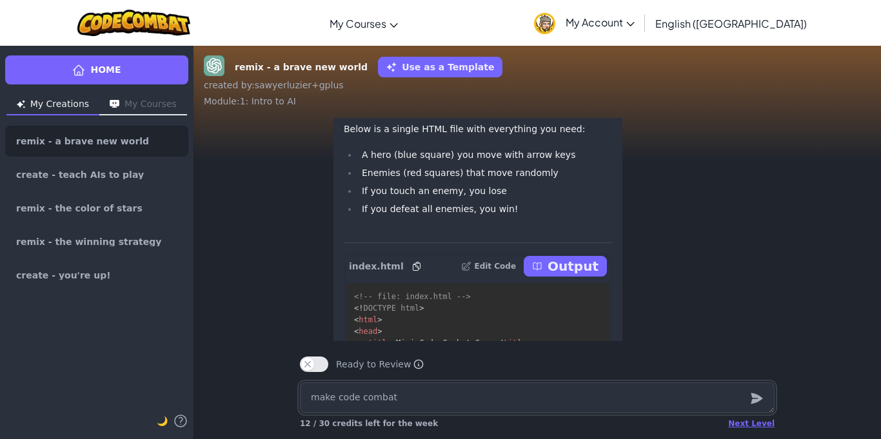
scroll to position [-209, 0]
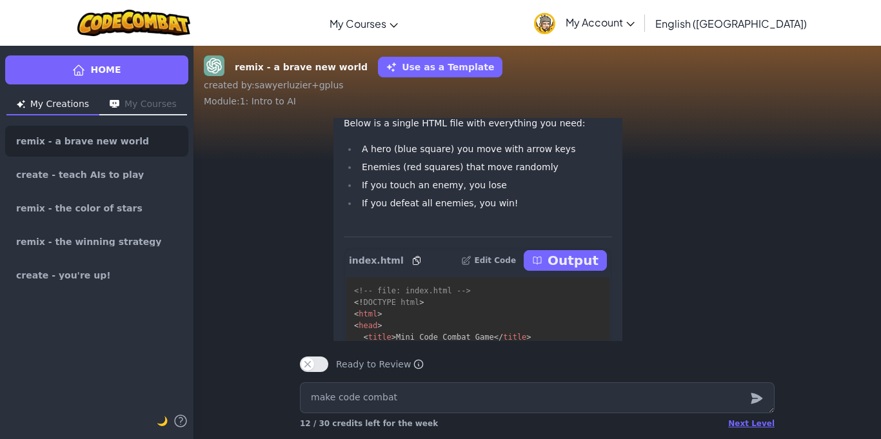
click at [576, 253] on p "Output" at bounding box center [572, 260] width 51 height 18
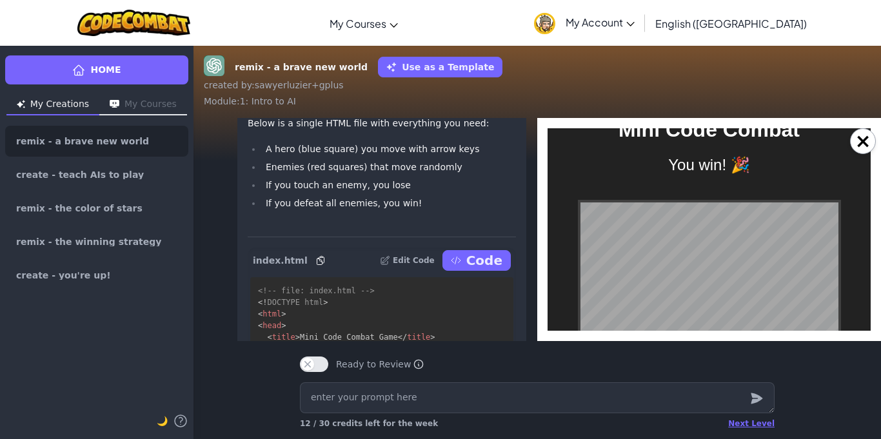
scroll to position [0, 0]
